Goal: Transaction & Acquisition: Purchase product/service

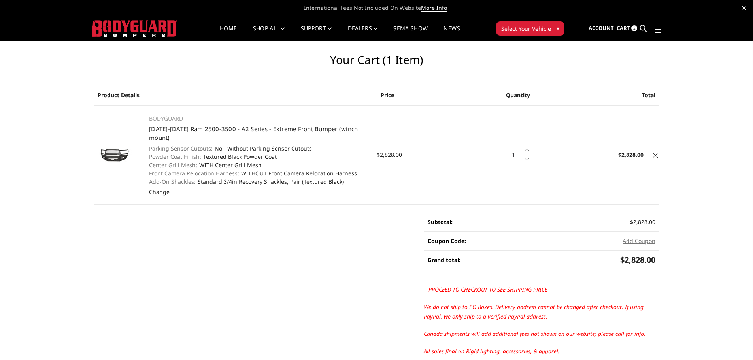
click at [624, 28] on span "Cart" at bounding box center [623, 28] width 13 height 7
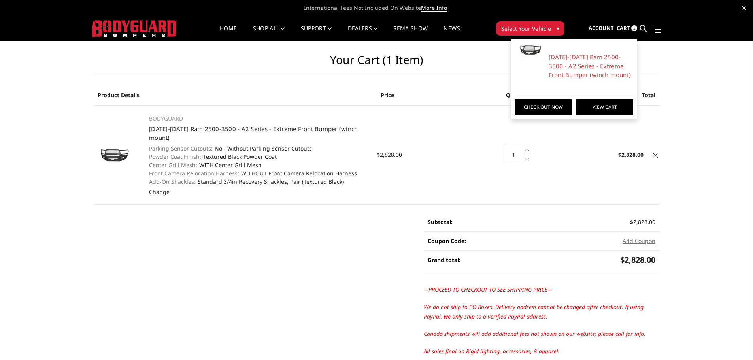
click at [600, 109] on link "View Cart" at bounding box center [605, 107] width 57 height 16
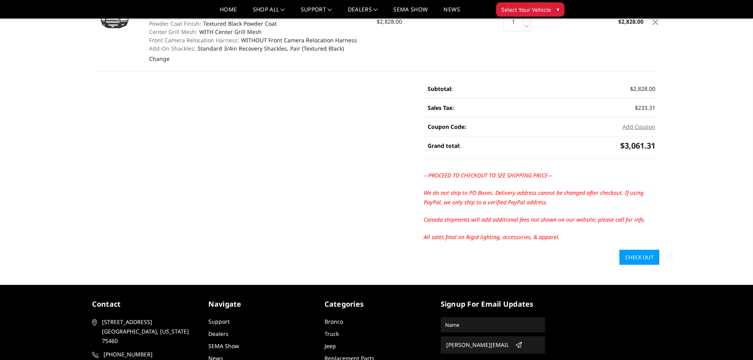
scroll to position [119, 0]
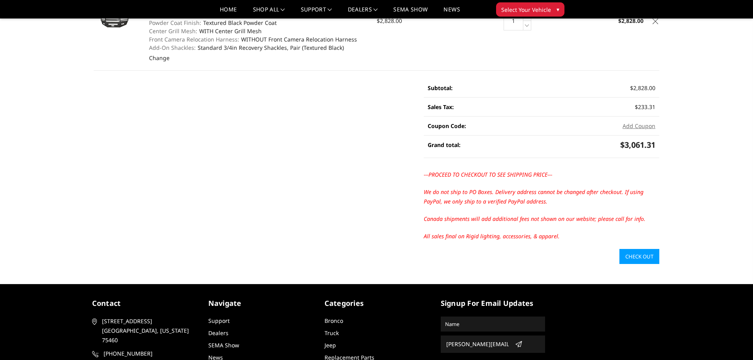
click at [636, 255] on link "Check out" at bounding box center [640, 256] width 40 height 15
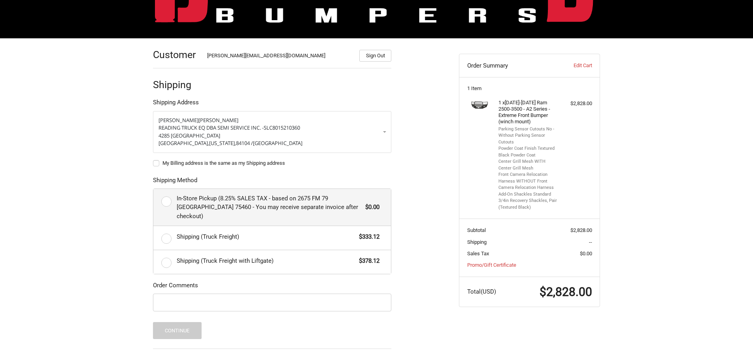
scroll to position [122, 0]
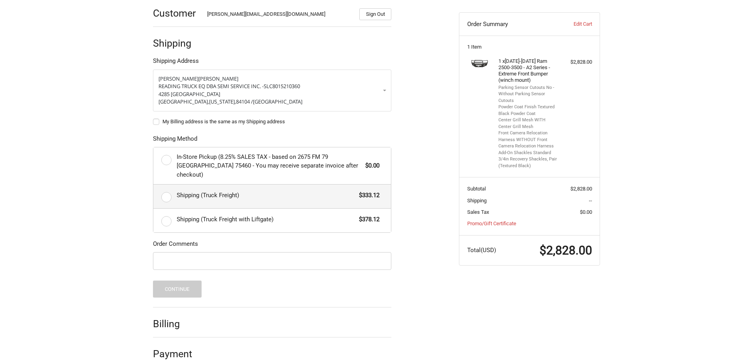
click at [224, 191] on span "Shipping (Truck Freight)" at bounding box center [266, 195] width 179 height 9
click at [154, 185] on input "Shipping (Truck Freight) $333.12" at bounding box center [153, 185] width 0 height 0
radio input "true"
click at [206, 252] on input "Order Comments" at bounding box center [272, 261] width 238 height 18
click at [221, 255] on input "Order Comments" at bounding box center [272, 261] width 238 height 18
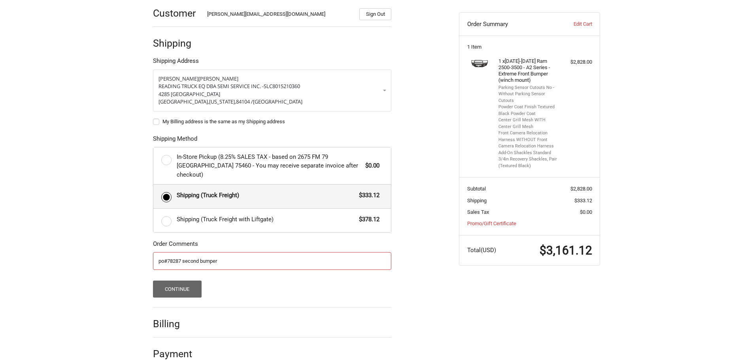
type input "po#78287 second bumper"
click at [174, 281] on button "Continue" at bounding box center [177, 289] width 49 height 17
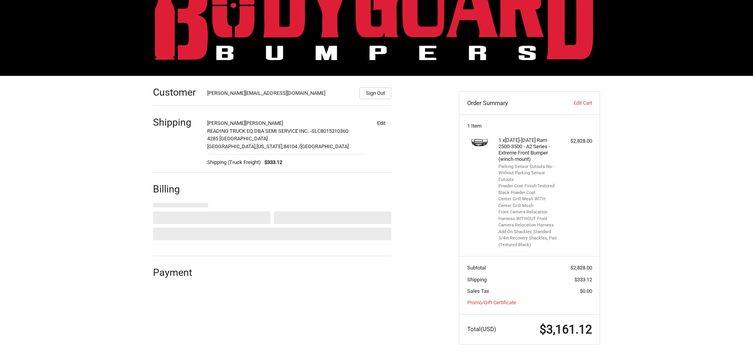
select select "US"
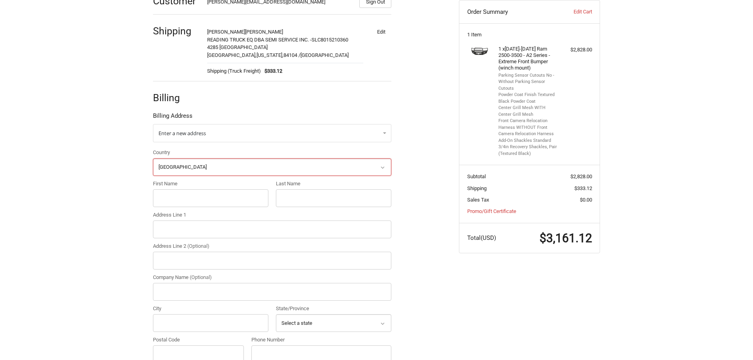
scroll to position [144, 0]
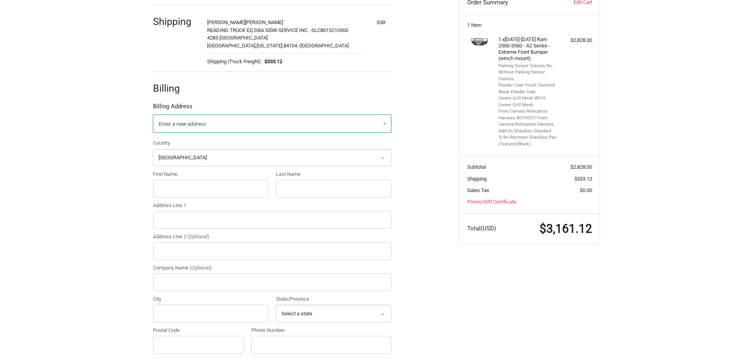
click at [189, 126] on span "Enter a new address" at bounding box center [182, 123] width 47 height 7
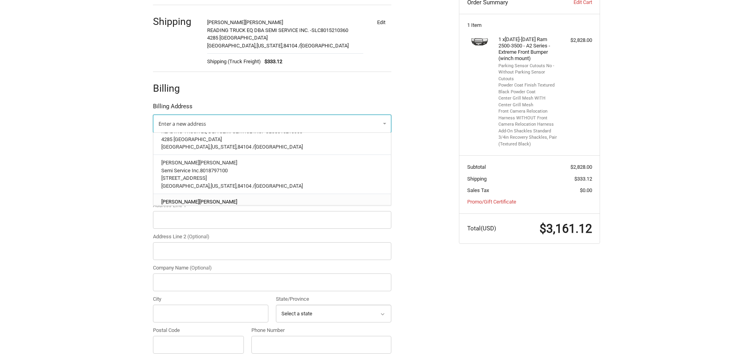
scroll to position [66, 0]
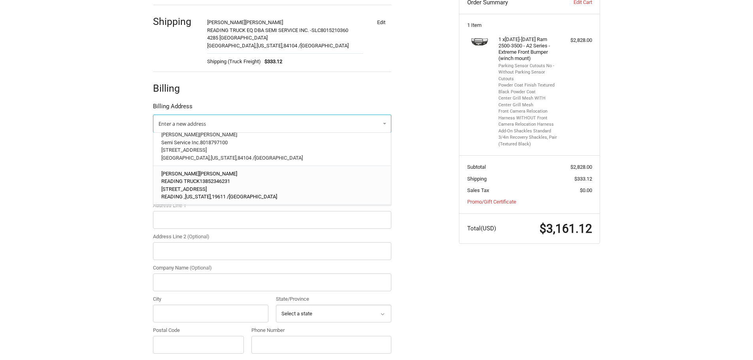
click at [212, 178] on span "13852346231" at bounding box center [215, 181] width 30 height 6
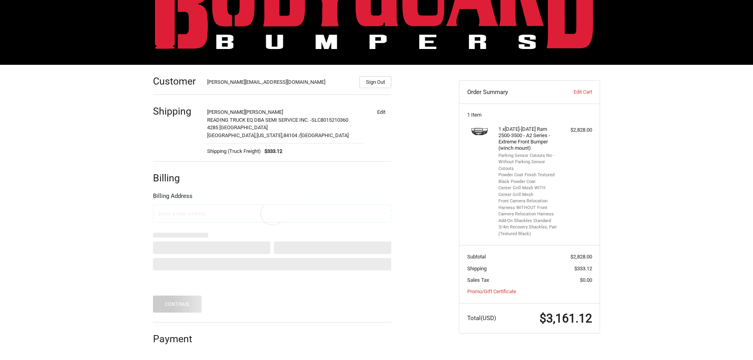
scroll to position [43, 0]
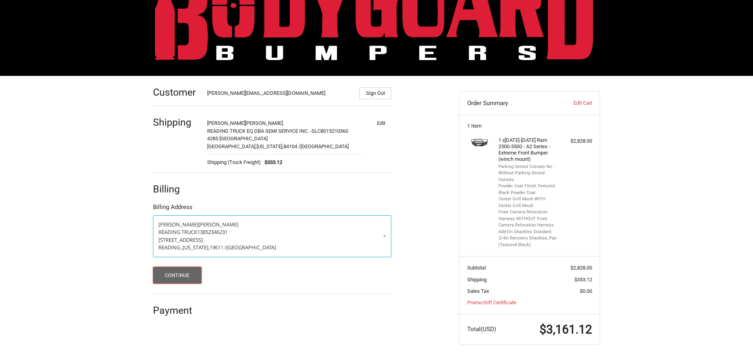
click at [185, 275] on button "Continue" at bounding box center [177, 275] width 49 height 17
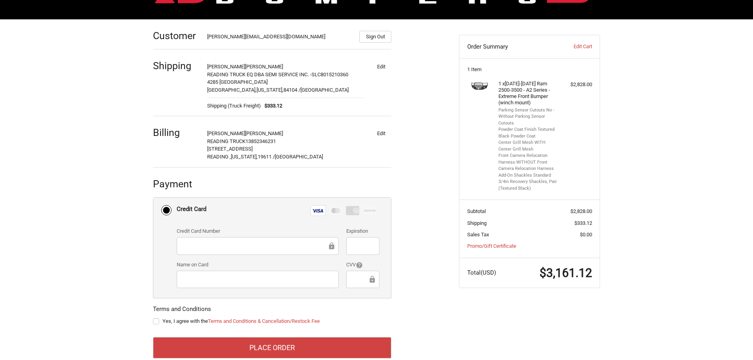
scroll to position [115, 0]
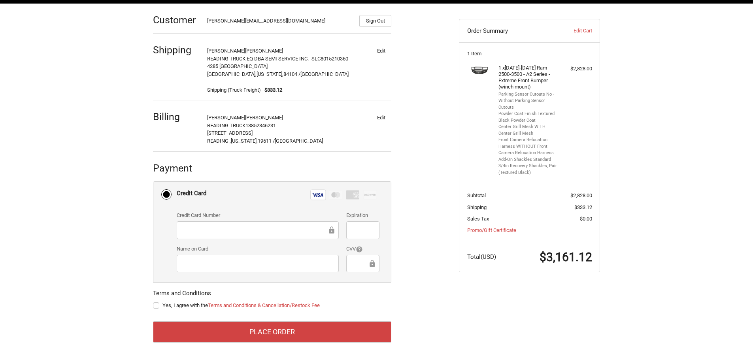
click at [158, 304] on label "Yes, I agree with the Terms and Conditions & Cancellation/Restock Fee" at bounding box center [272, 306] width 238 height 6
click at [153, 302] on input "Yes, I agree with the Terms and Conditions & Cancellation/Restock Fee" at bounding box center [153, 302] width 0 height 0
checkbox input "true"
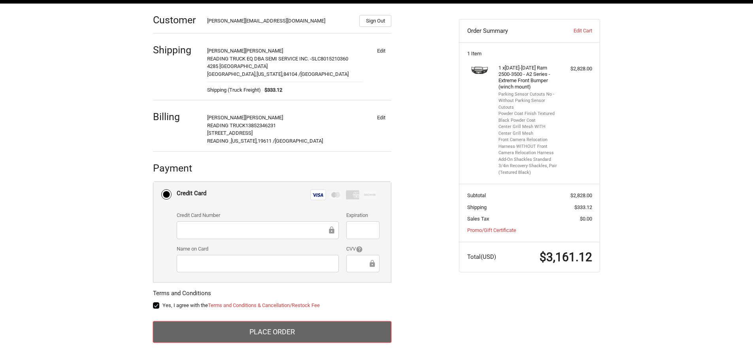
click at [206, 321] on button "Place Order" at bounding box center [272, 331] width 238 height 21
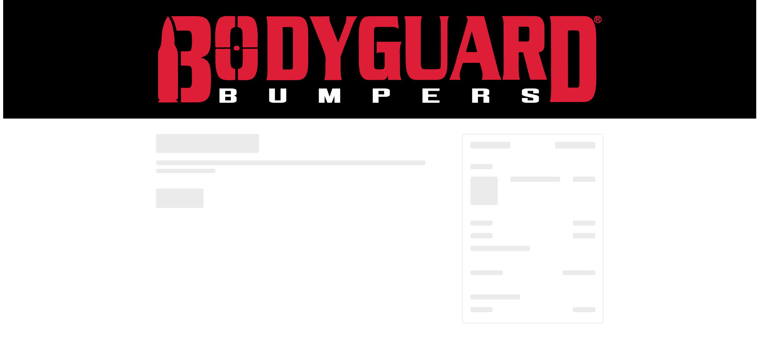
scroll to position [0, 0]
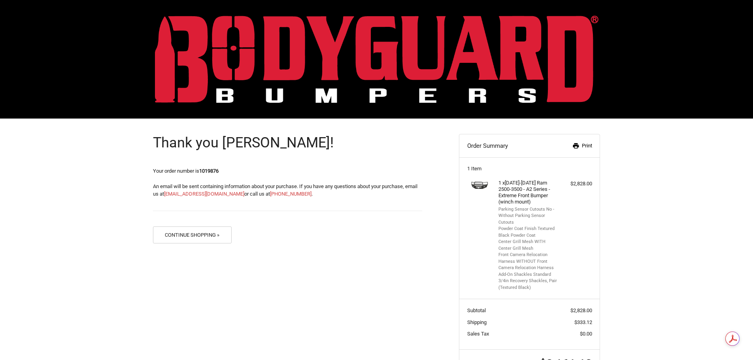
drag, startPoint x: 589, startPoint y: 146, endPoint x: 318, endPoint y: 150, distance: 270.9
click at [589, 146] on link "Print" at bounding box center [571, 146] width 41 height 8
click at [217, 233] on button "Continue Shopping »" at bounding box center [192, 235] width 79 height 17
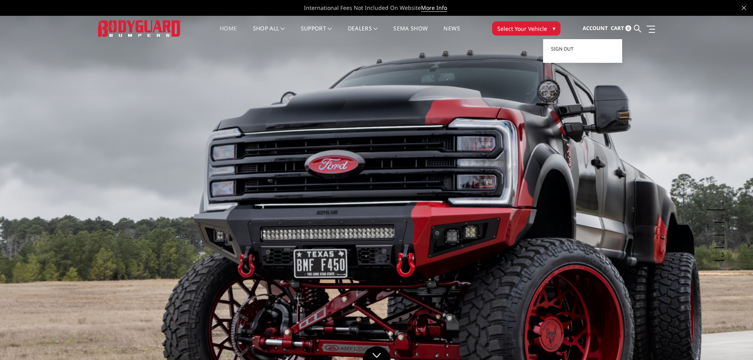
click at [602, 27] on span "Account" at bounding box center [595, 28] width 25 height 7
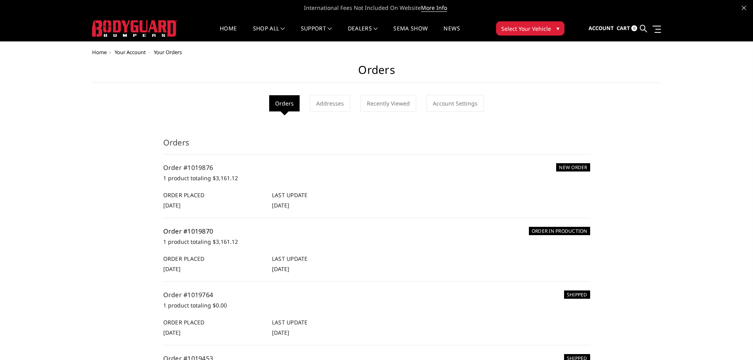
click at [205, 232] on link "Order #1019870" at bounding box center [188, 231] width 50 height 9
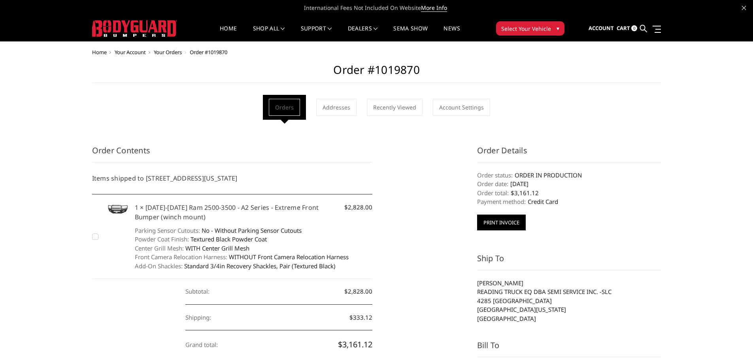
click at [493, 221] on button "Print Invoice" at bounding box center [501, 223] width 49 height 16
